Goal: Information Seeking & Learning: Check status

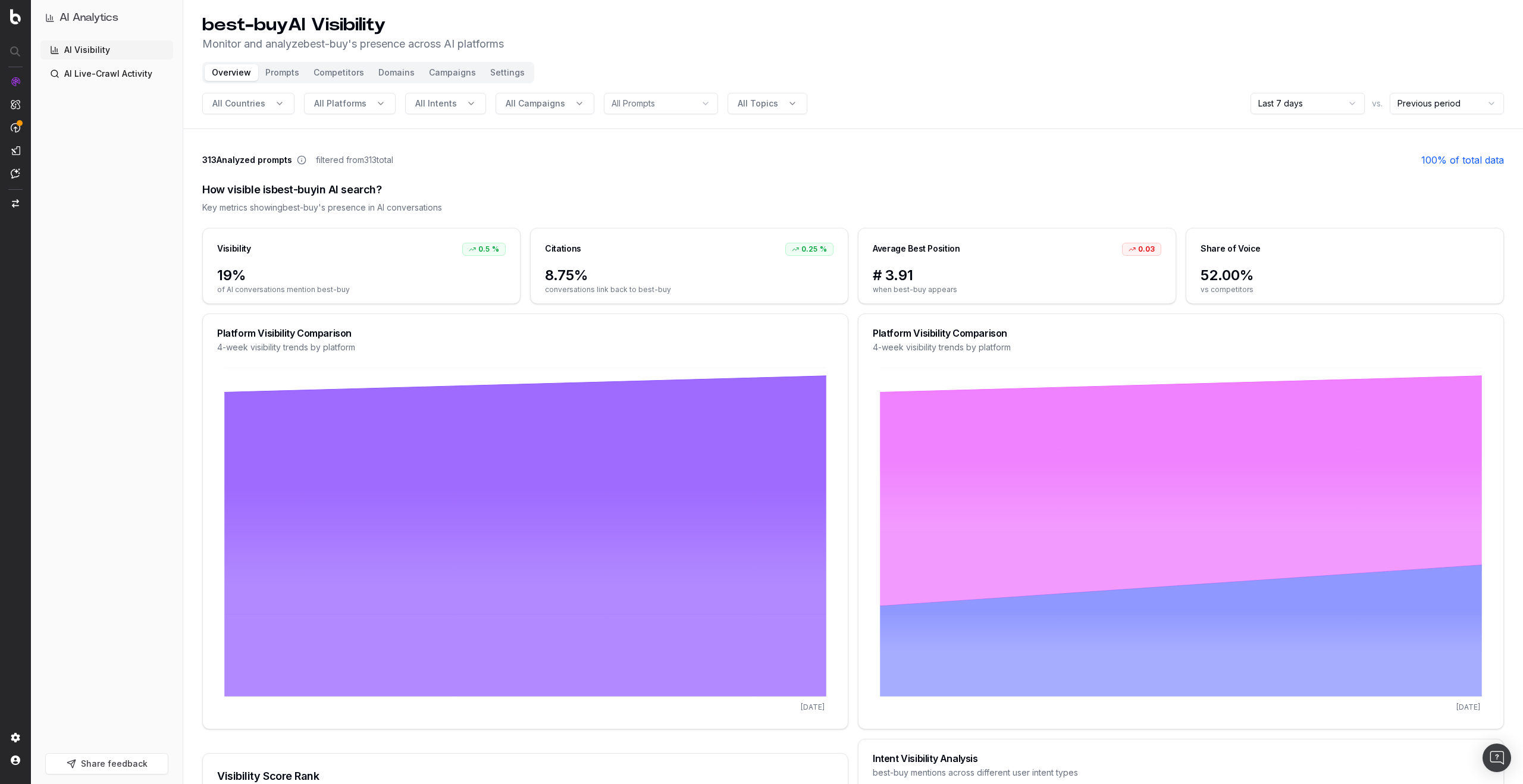
click at [103, 766] on button "Share feedback" at bounding box center [106, 763] width 123 height 21
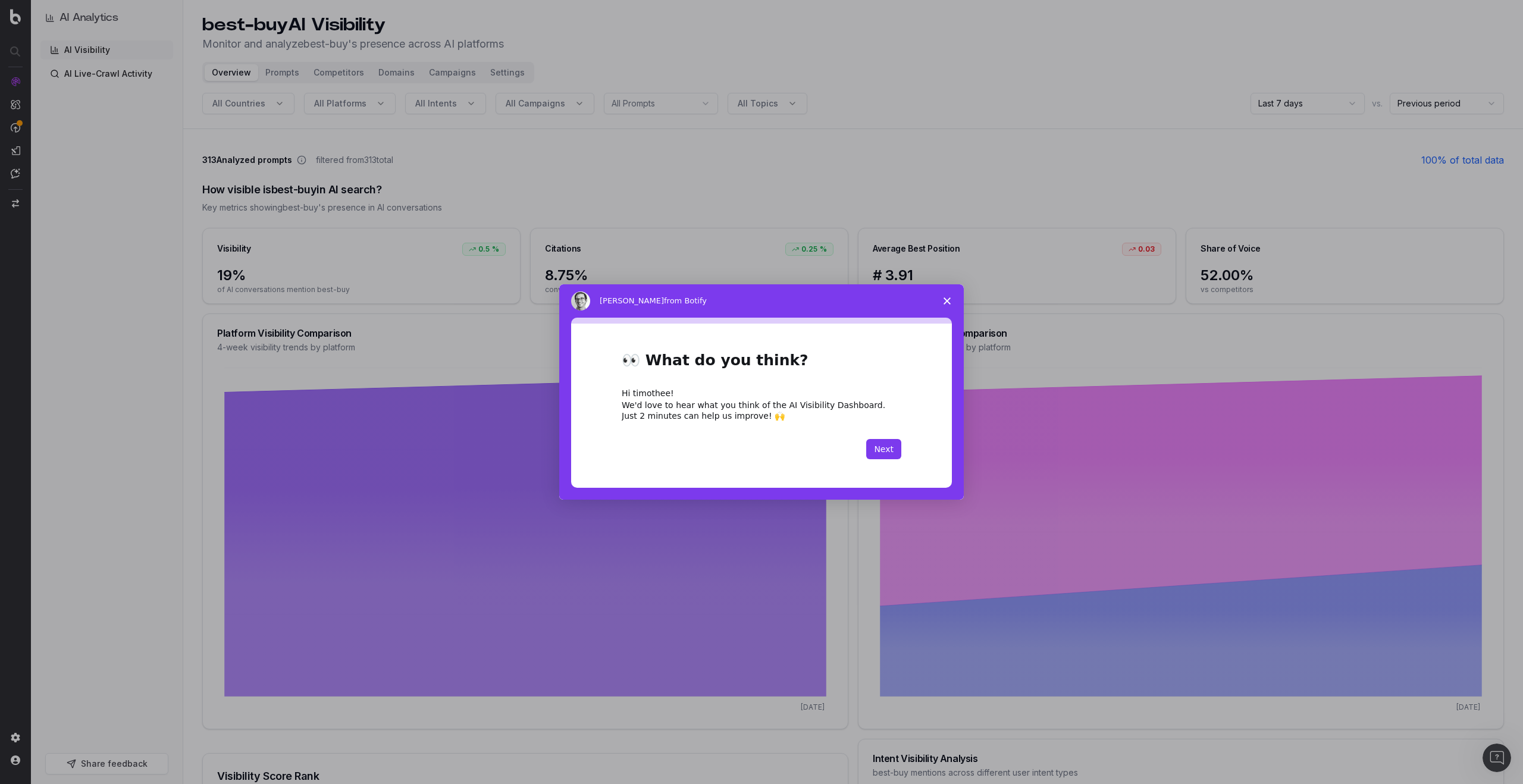
click at [945, 299] on polygon "Close survey" at bounding box center [947, 301] width 7 height 7
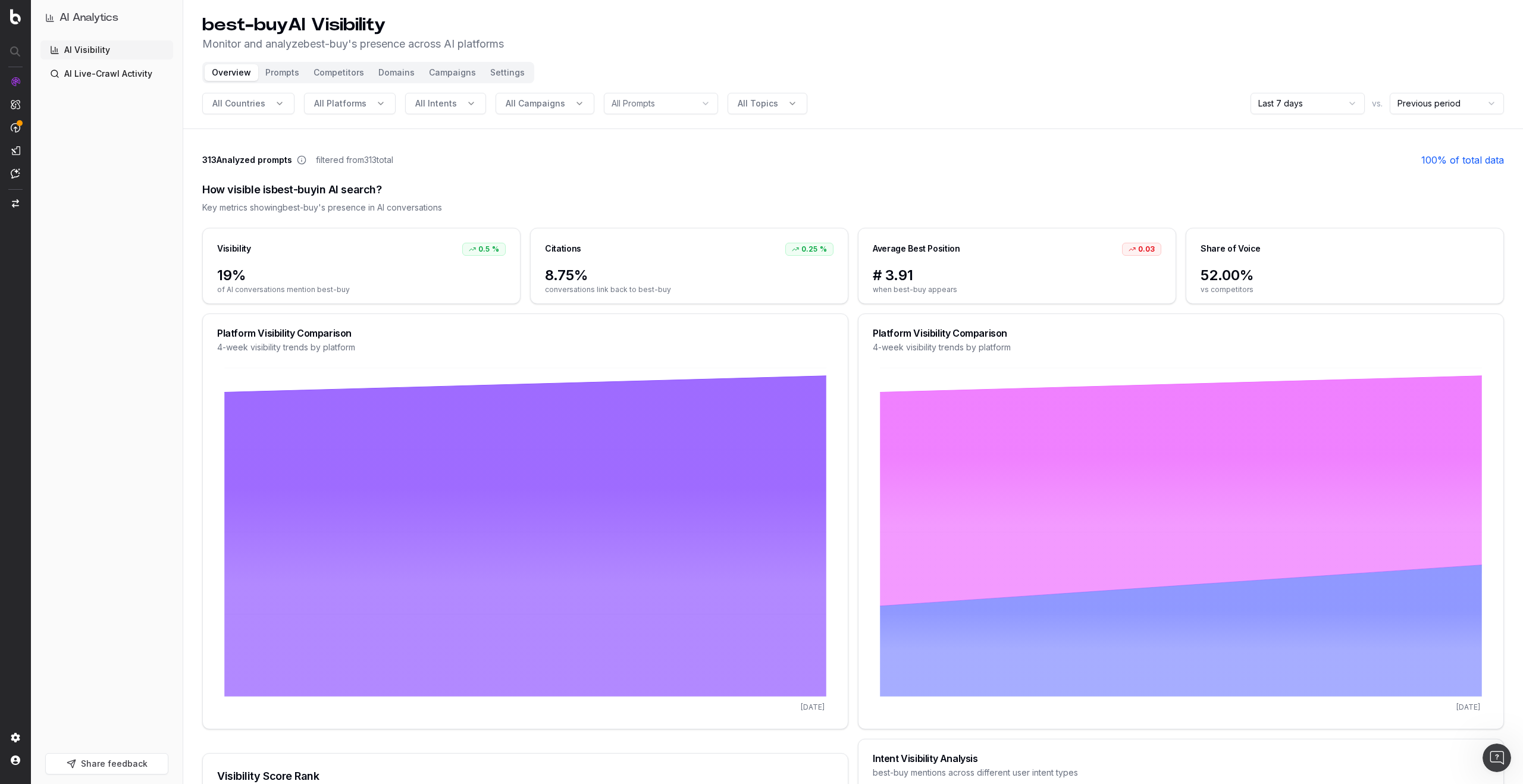
click at [728, 194] on div "How visible is best-buy in AI search?" at bounding box center [853, 189] width 1301 height 16
click at [150, 766] on button "Share feedback" at bounding box center [106, 763] width 123 height 21
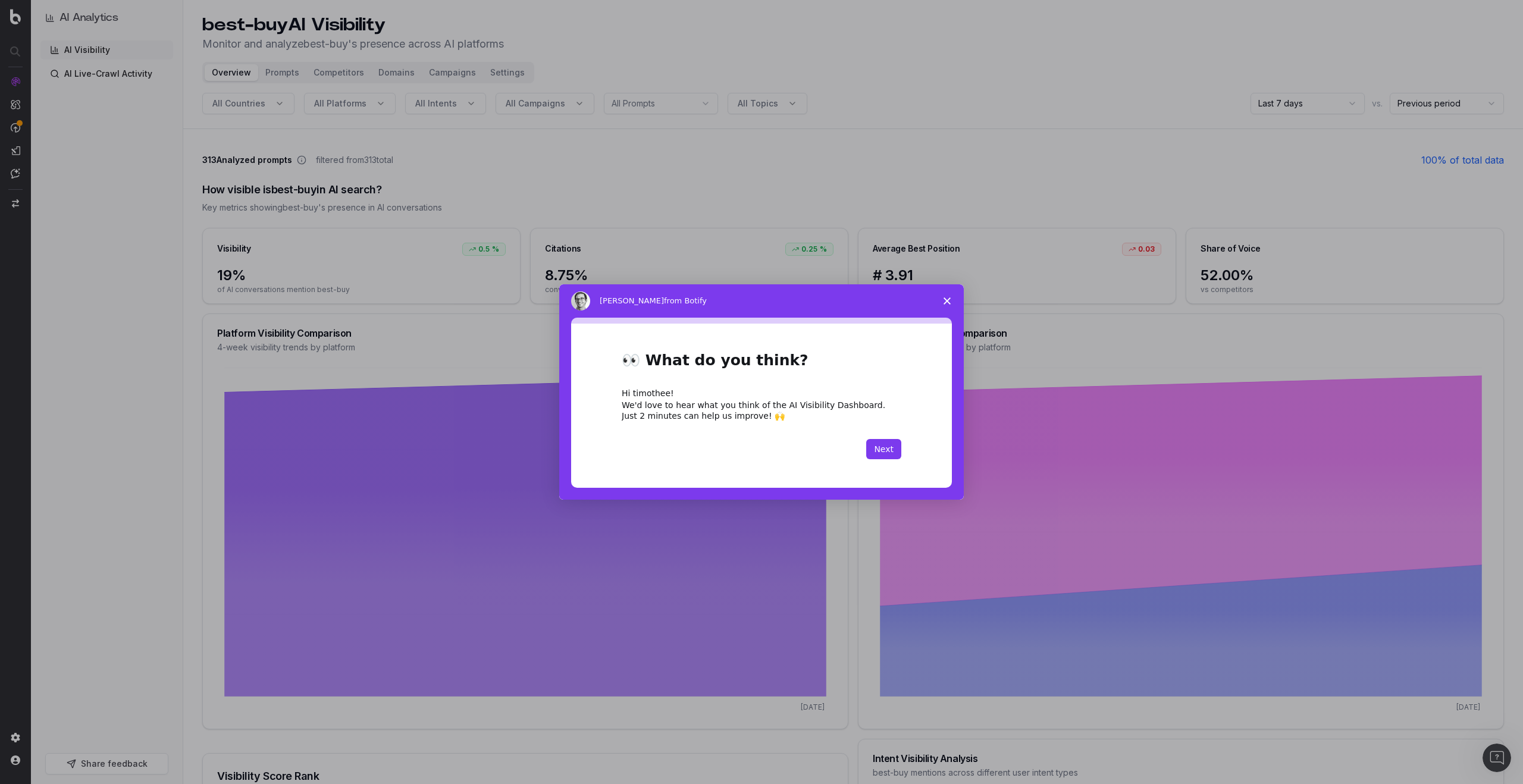
click at [949, 299] on polygon "Close survey" at bounding box center [947, 301] width 7 height 7
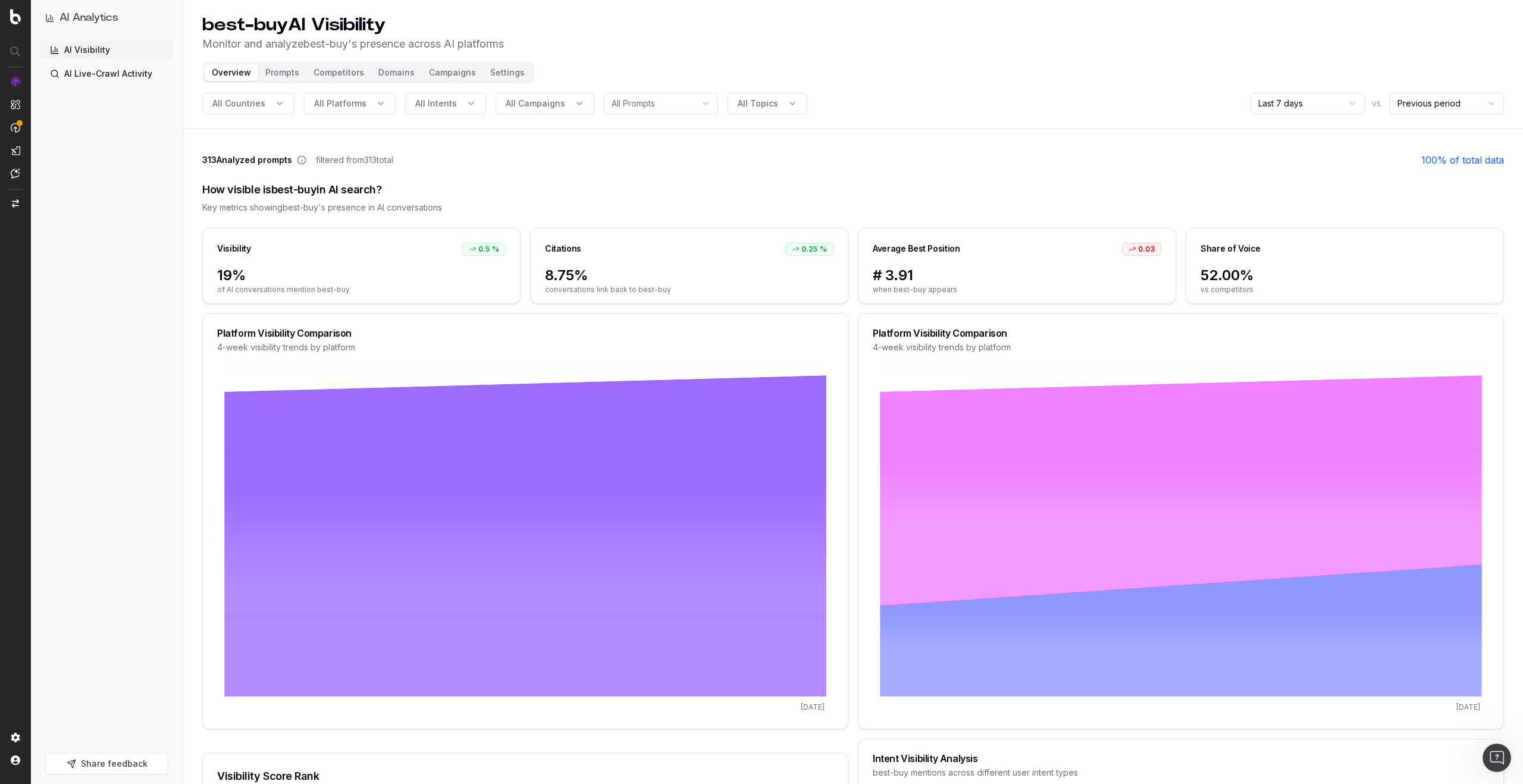
click at [13, 405] on nav at bounding box center [15, 392] width 31 height 784
